Goal: Information Seeking & Learning: Learn about a topic

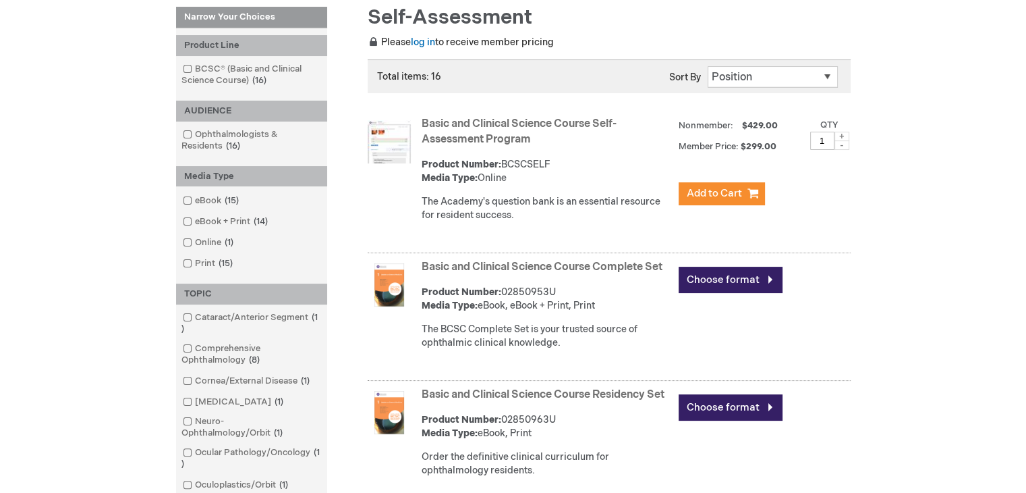
scroll to position [202, 0]
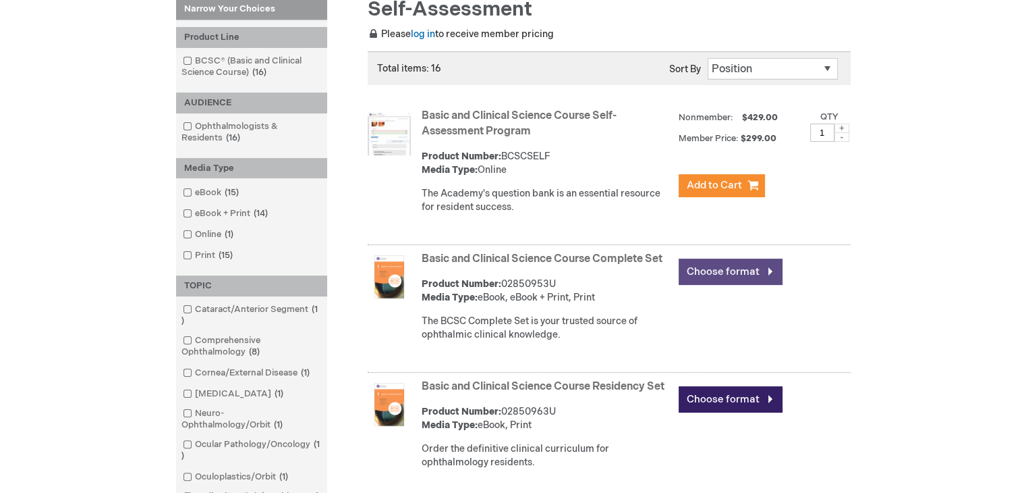
click at [713, 269] on link "Choose format" at bounding box center [731, 271] width 104 height 26
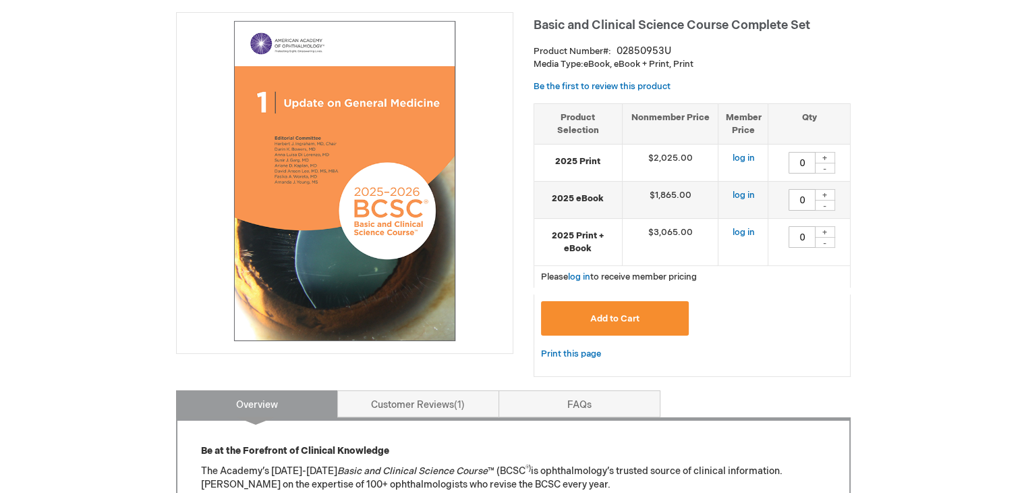
scroll to position [202, 0]
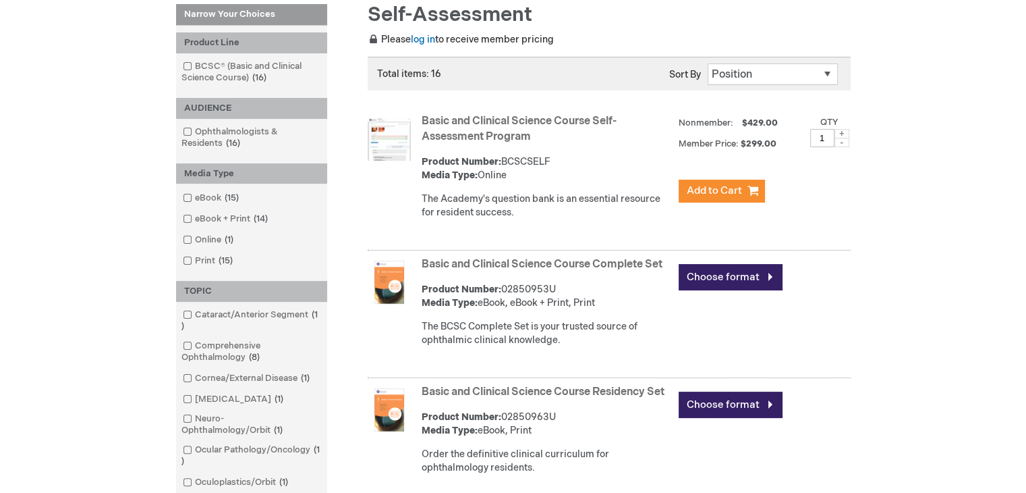
click at [404, 146] on img at bounding box center [389, 138] width 43 height 43
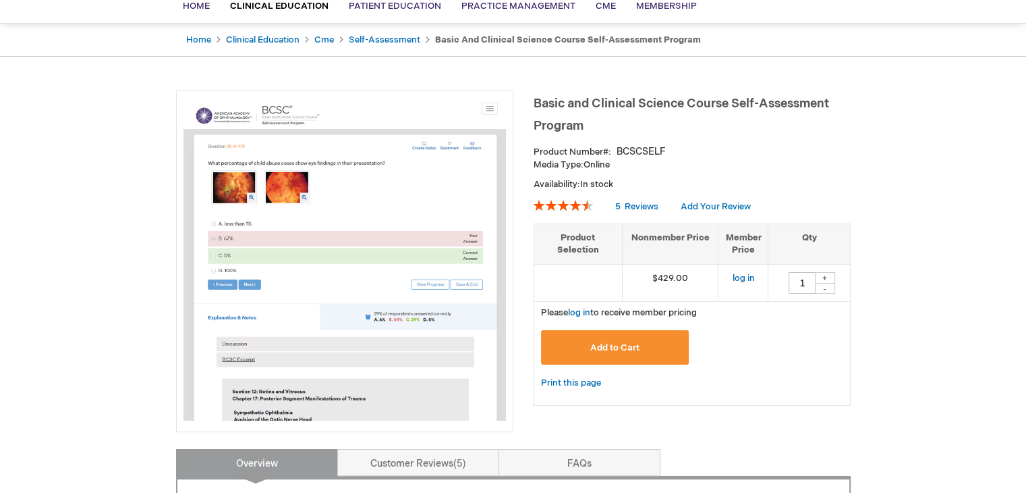
scroll to position [135, 0]
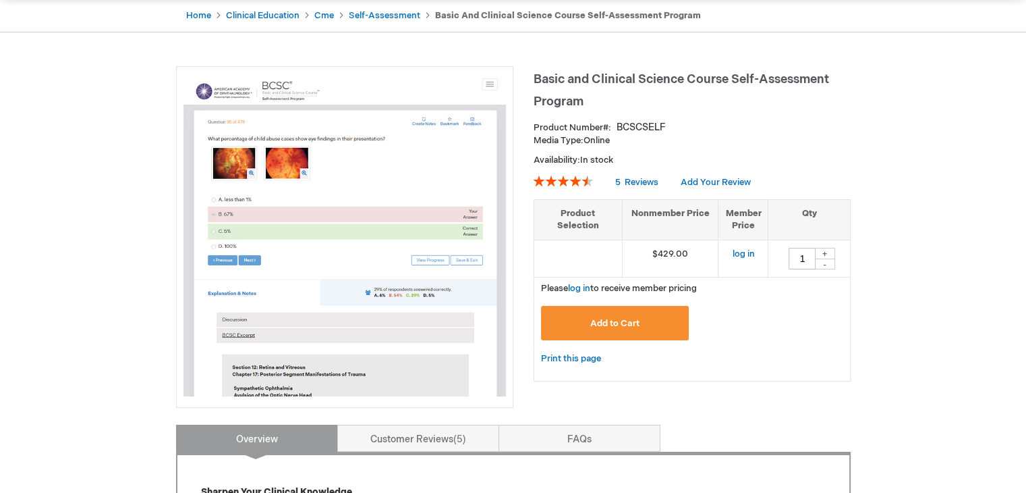
click at [321, 308] on img at bounding box center [345, 235] width 323 height 323
click at [497, 90] on img at bounding box center [345, 235] width 323 height 323
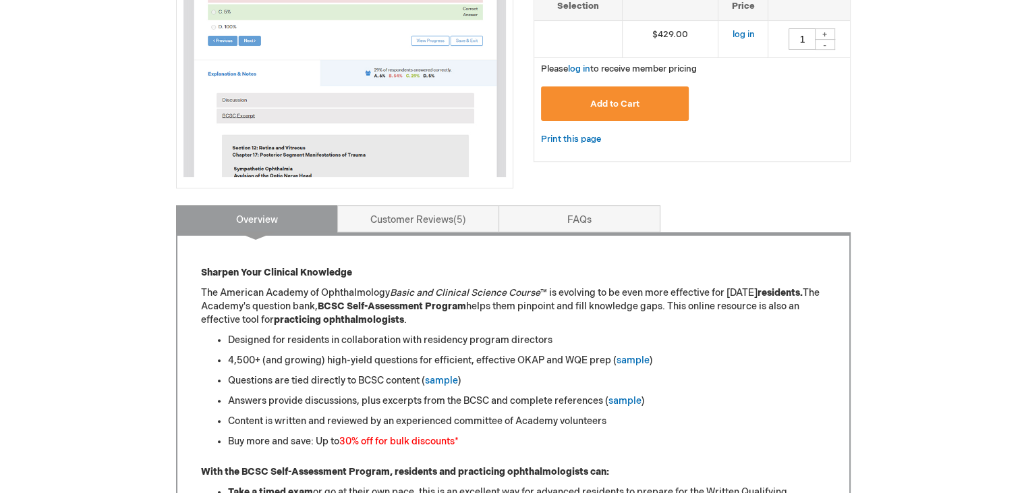
scroll to position [540, 0]
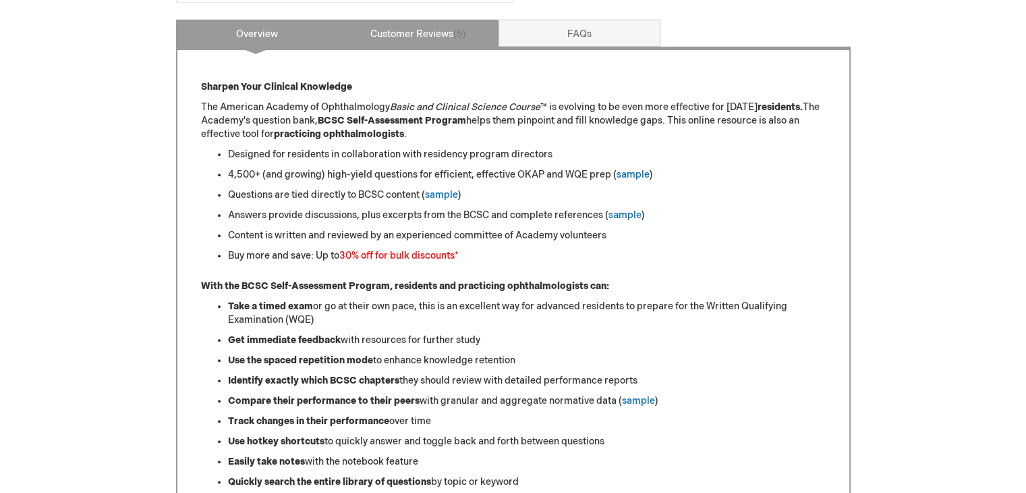
click at [399, 30] on link "Customer Reviews 5" at bounding box center [418, 33] width 162 height 27
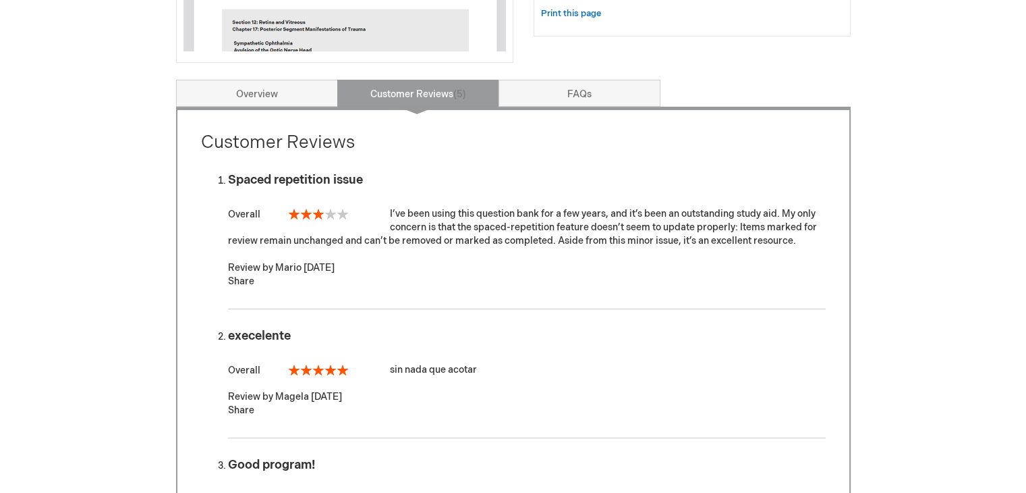
scroll to position [405, 0]
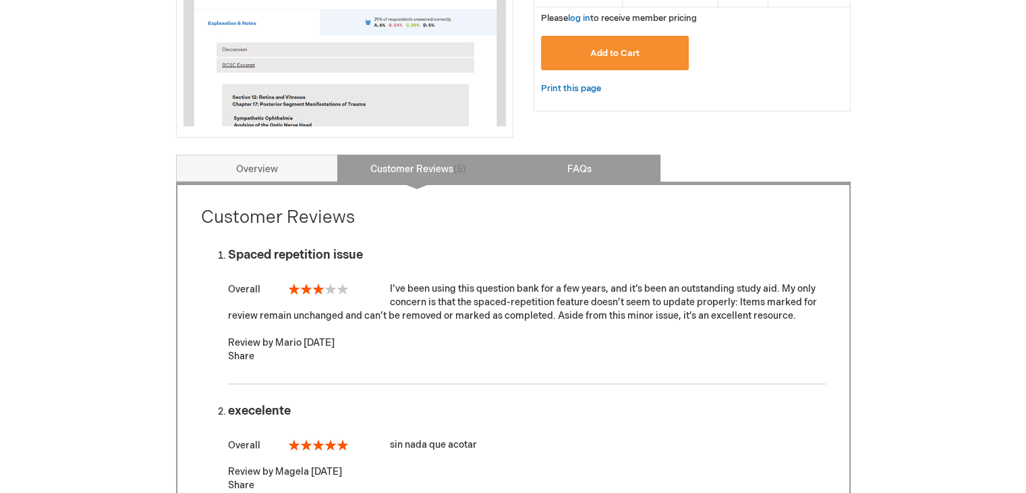
click at [532, 167] on link "FAQs" at bounding box center [580, 168] width 162 height 27
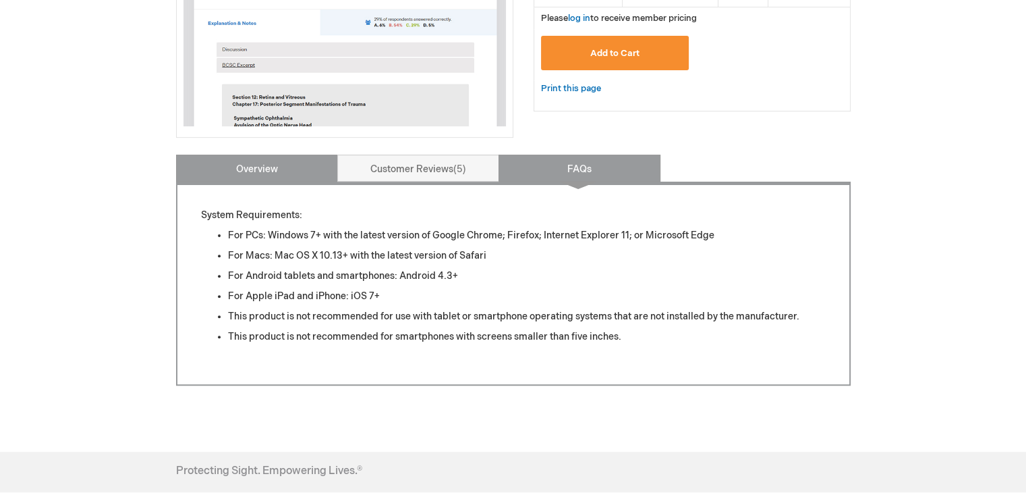
click at [283, 167] on link "Overview" at bounding box center [257, 168] width 162 height 27
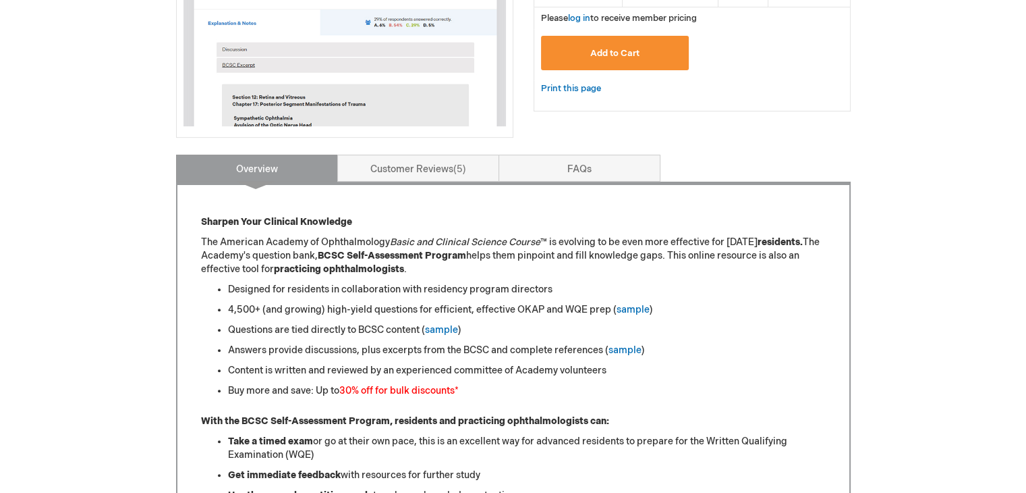
scroll to position [559, 0]
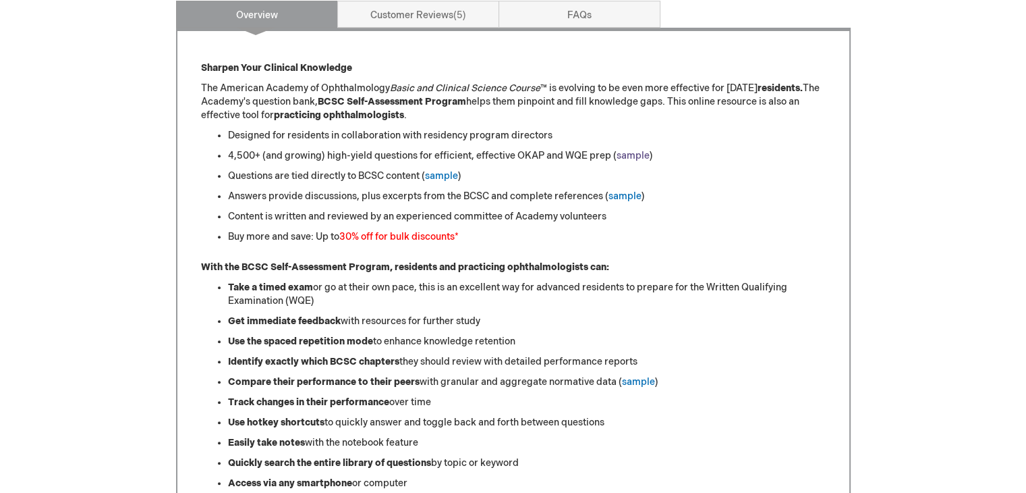
click at [634, 156] on link "sample" at bounding box center [633, 155] width 33 height 11
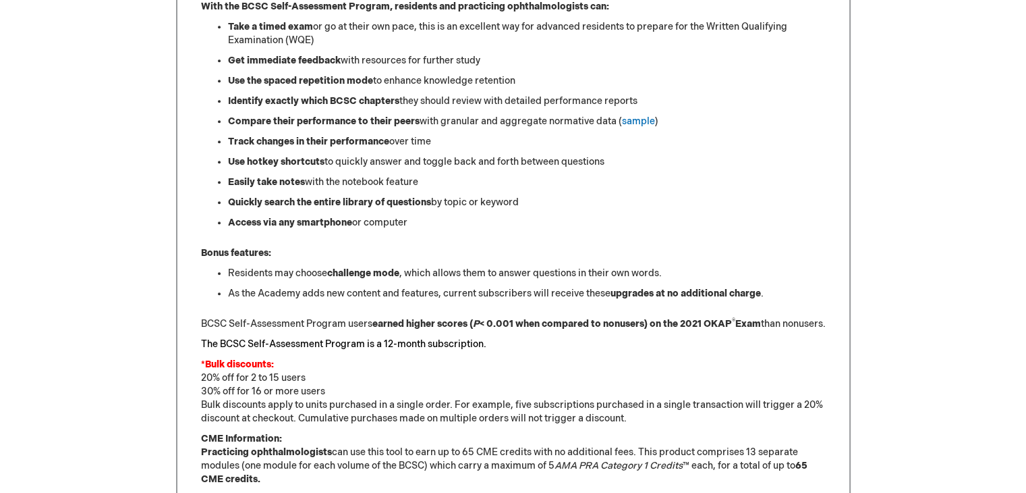
scroll to position [1031, 0]
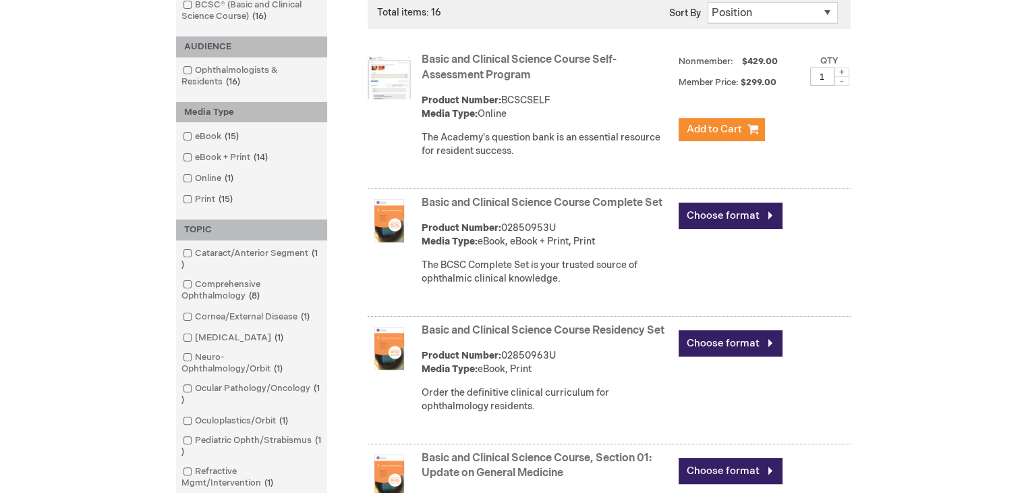
scroll to position [46, 0]
